Goal: Find specific page/section: Find specific page/section

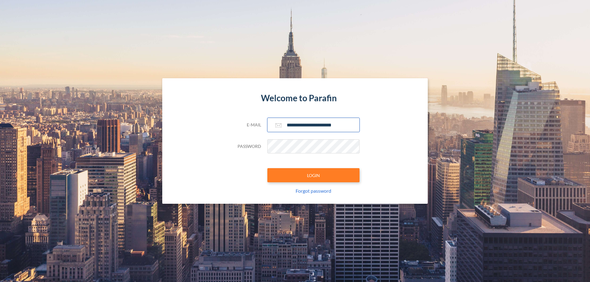
type input "**********"
click at [313, 175] on button "LOGIN" at bounding box center [313, 175] width 92 height 14
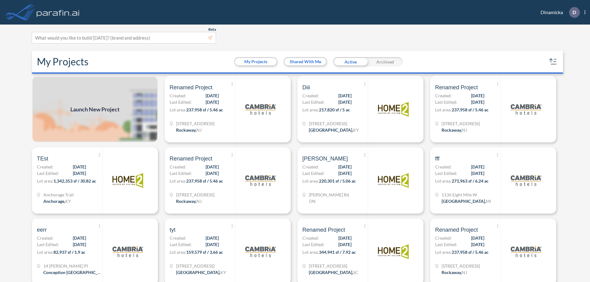
scroll to position [2, 0]
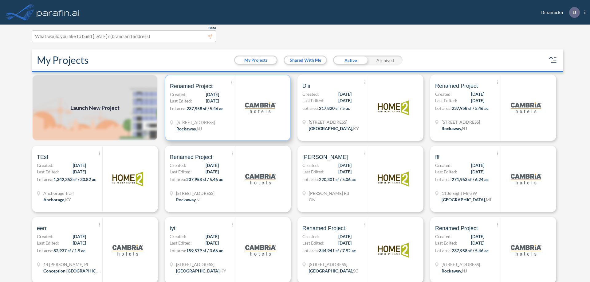
click at [226, 108] on p "Lot area: 237,958 sf / 5.46 ac" at bounding box center [202, 109] width 65 height 9
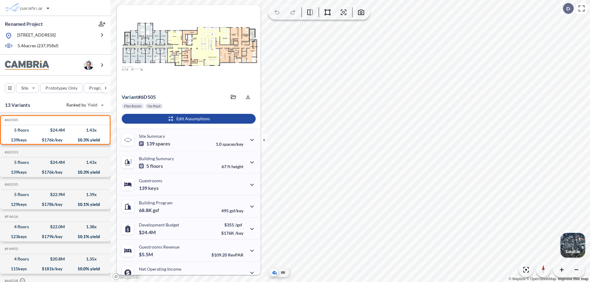
scroll to position [31, 0]
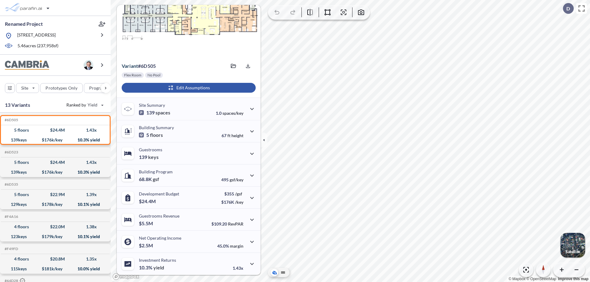
click at [188, 88] on div "button" at bounding box center [189, 88] width 134 height 10
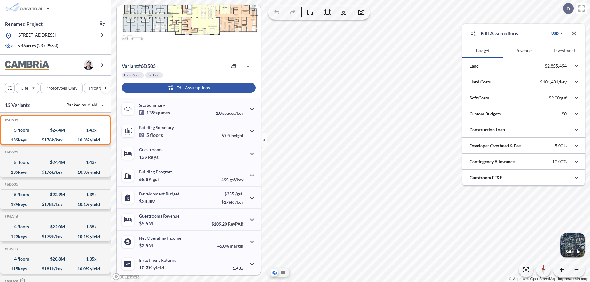
click at [523, 51] on button "Revenue" at bounding box center [523, 50] width 41 height 15
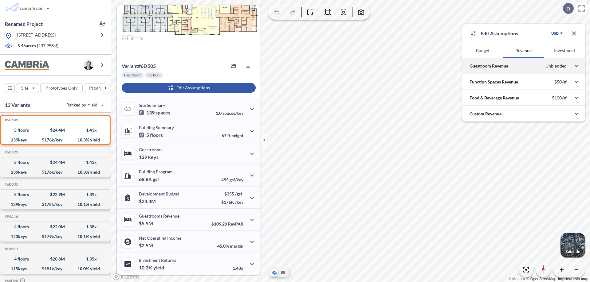
click at [524, 66] on div at bounding box center [523, 66] width 123 height 16
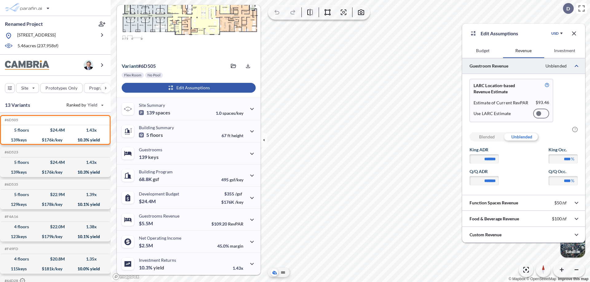
click at [541, 114] on div at bounding box center [541, 114] width 16 height 10
